Goal: Task Accomplishment & Management: Complete application form

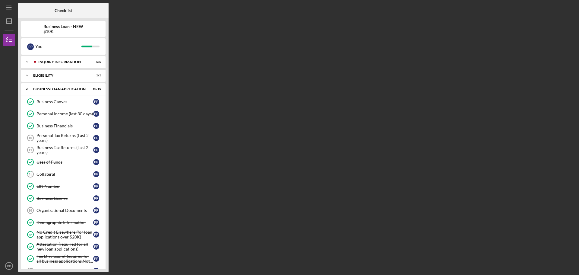
click at [90, 8] on div at bounding box center [93, 10] width 30 height 15
click at [159, 117] on div "Checklist Business Loan - NEW $10K P P You Icon/Expander INQUIRY INFORMATION 6 …" at bounding box center [297, 137] width 558 height 269
click at [133, 231] on div "Checklist Business Loan - NEW $10K P P You Icon/Expander INQUIRY INFORMATION 6 …" at bounding box center [297, 137] width 558 height 269
click at [61, 211] on div "Organizational Documents" at bounding box center [64, 210] width 57 height 5
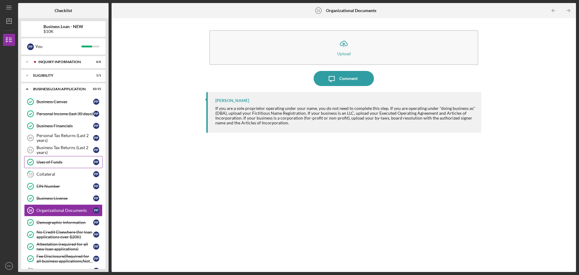
click at [62, 168] on link "Uses of Funds Uses of Funds P P" at bounding box center [63, 162] width 78 height 12
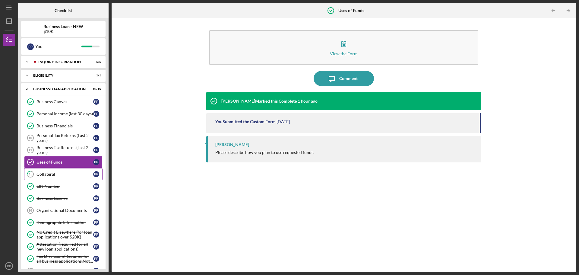
click at [71, 177] on link "13 Collateral P P" at bounding box center [63, 174] width 78 height 12
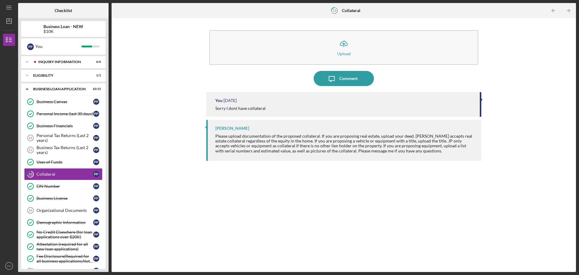
click at [90, 36] on div "Business Loan - NEW $10K" at bounding box center [63, 29] width 84 height 16
click at [155, 94] on div "Icon/Upload Upload Icon/Message Comment You [DATE] Sorry I dont have collateral…" at bounding box center [344, 145] width 458 height 248
click at [11, 5] on icon "Icon/Menu" at bounding box center [9, 8] width 14 height 14
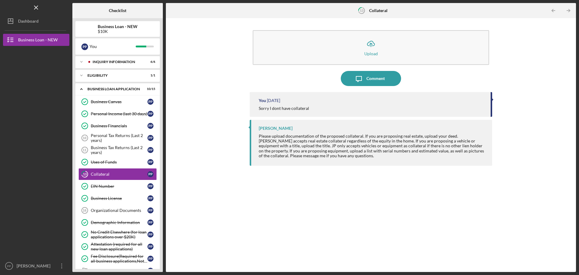
click at [14, 2] on div "Logo-Reversed Created with Sketch. Icon/Menu Close" at bounding box center [36, 7] width 66 height 15
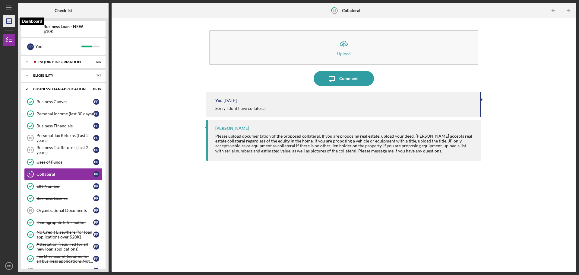
click at [10, 25] on icon "Icon/Dashboard" at bounding box center [9, 21] width 15 height 15
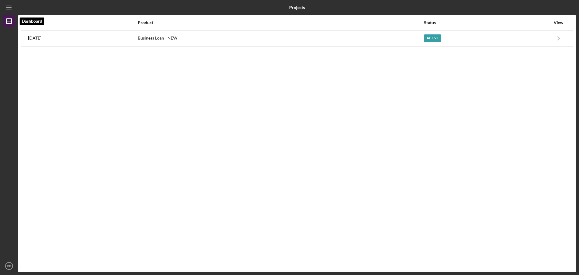
click at [10, 21] on line "button" at bounding box center [9, 21] width 5 height 0
click at [9, 38] on div at bounding box center [9, 143] width 12 height 233
click at [11, 20] on polygon "button" at bounding box center [9, 21] width 5 height 5
click at [7, 5] on icon "Icon/Menu" at bounding box center [9, 8] width 14 height 14
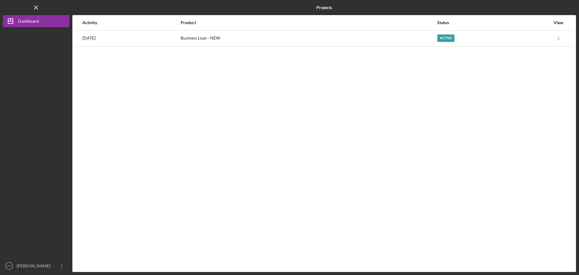
click at [10, 40] on div at bounding box center [36, 143] width 66 height 233
click at [35, 6] on icon "Icon/Menu Close" at bounding box center [37, 8] width 14 height 14
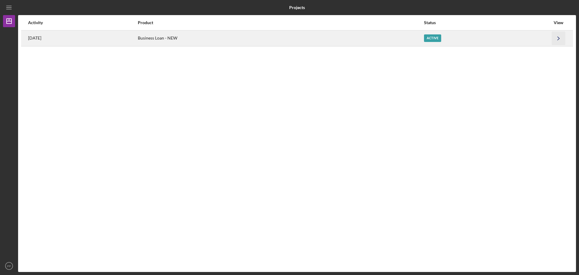
click at [565, 42] on icon "Icon/Navigate" at bounding box center [559, 38] width 14 height 14
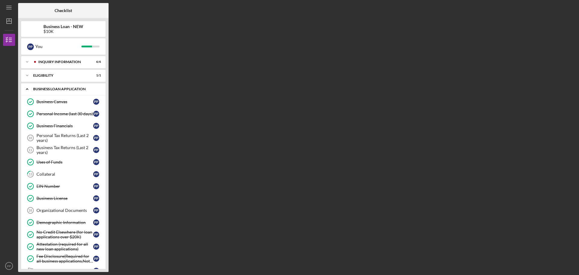
click at [38, 88] on div "BUSINESS LOAN APPLICATION" at bounding box center [65, 89] width 65 height 4
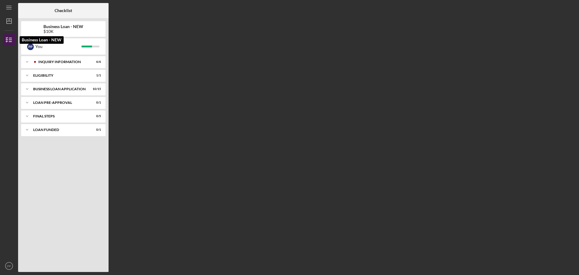
click at [6, 37] on icon "button" at bounding box center [9, 39] width 15 height 15
click at [13, 6] on icon "Icon/Menu" at bounding box center [9, 8] width 14 height 14
